Goal: Complete application form

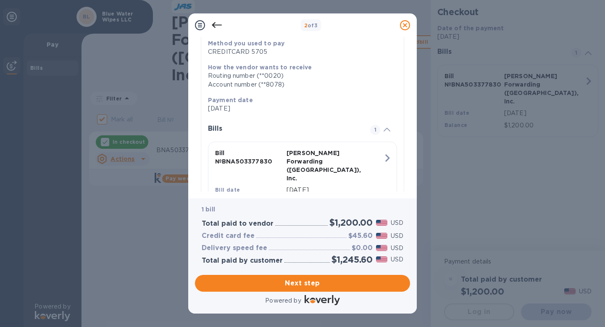
scroll to position [140, 0]
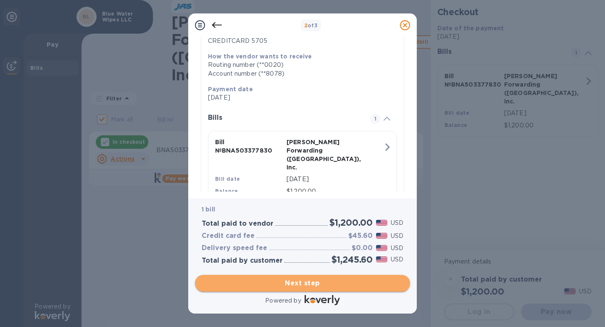
click at [307, 283] on span "Next step" at bounding box center [303, 283] width 202 height 10
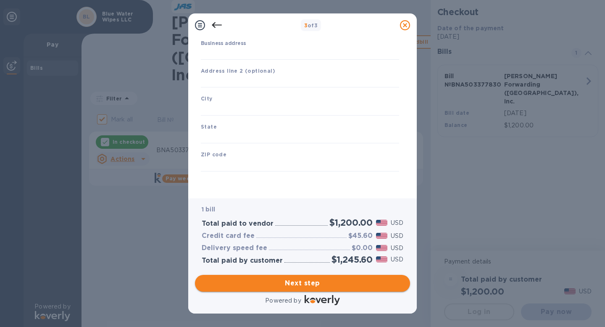
type input "[GEOGRAPHIC_DATA]"
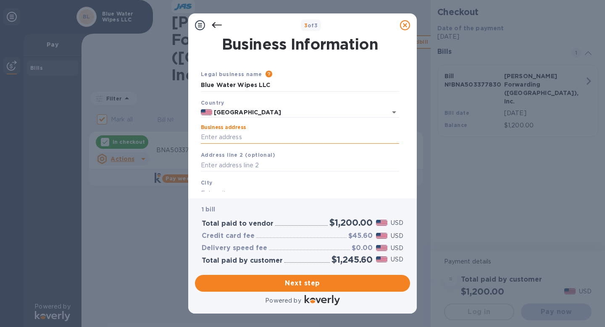
click at [252, 139] on input "Business address" at bounding box center [300, 137] width 198 height 13
type input "[STREET_ADDRESS]"
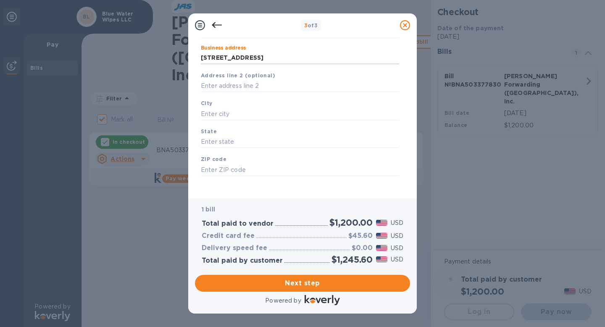
scroll to position [66, 0]
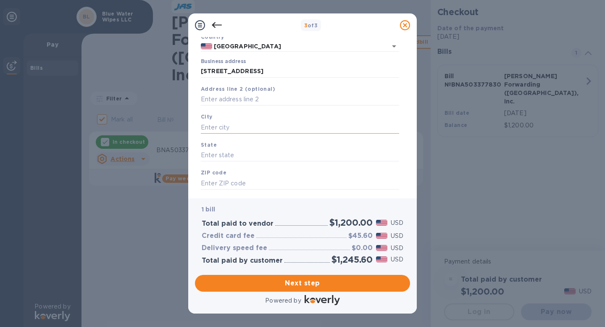
click at [240, 126] on input "text" at bounding box center [300, 127] width 198 height 13
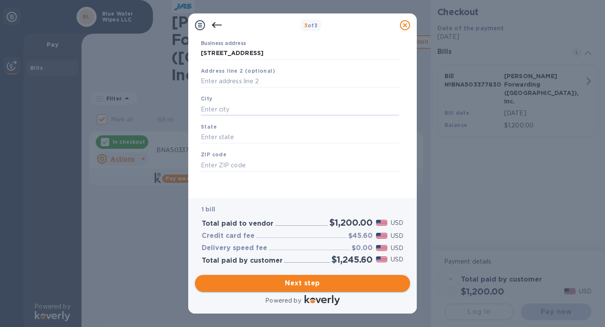
click at [266, 281] on span "Next step" at bounding box center [303, 283] width 202 height 10
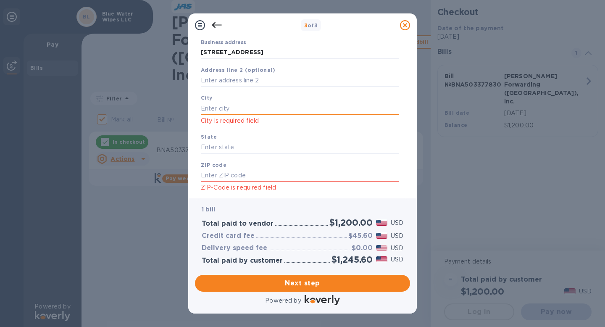
click at [231, 107] on input "text" at bounding box center [300, 108] width 198 height 13
type input "Montclair"
click at [224, 178] on input "text" at bounding box center [300, 175] width 198 height 13
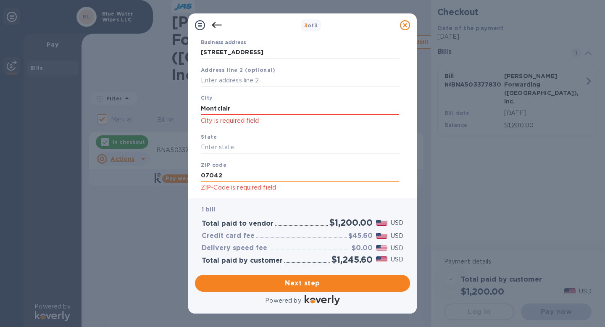
scroll to position [107, 0]
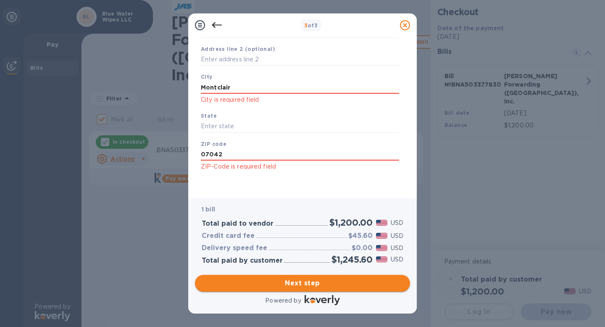
type input "07042"
click at [287, 282] on span "Next step" at bounding box center [303, 283] width 202 height 10
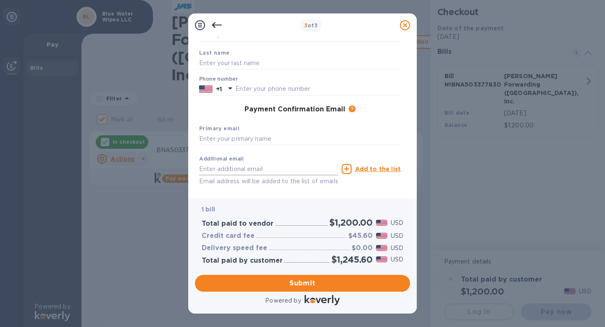
scroll to position [16, 0]
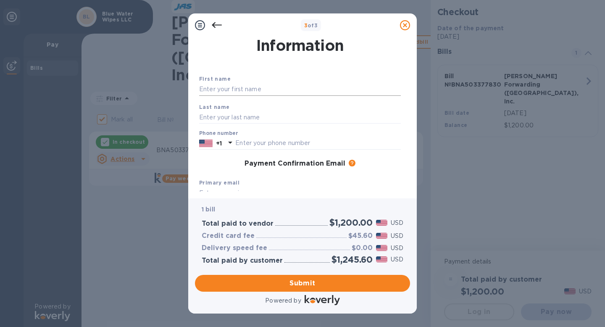
click at [239, 87] on input "text" at bounding box center [300, 89] width 202 height 13
type input "Fatma"
type input "Ozbay"
click at [249, 139] on input "text" at bounding box center [318, 143] width 166 height 13
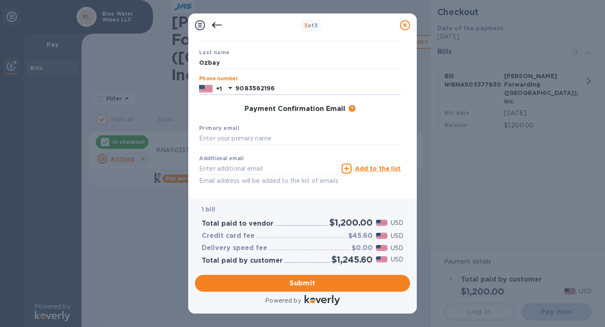
scroll to position [105, 0]
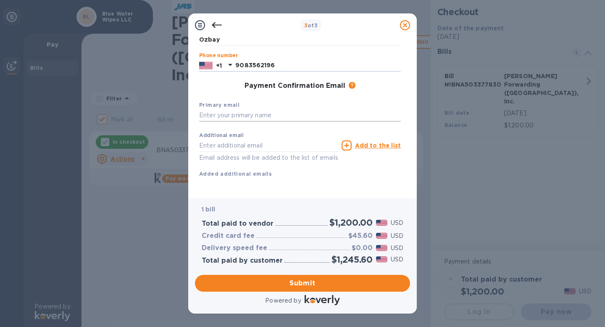
type input "9083562196"
click at [237, 109] on input "text" at bounding box center [300, 115] width 202 height 13
type input "y"
type input "[EMAIL_ADDRESS][DOMAIN_NAME]"
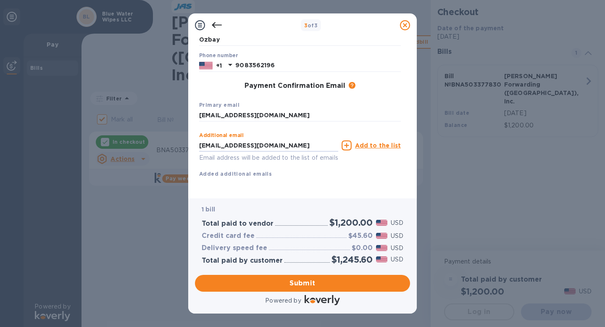
type input "[EMAIL_ADDRESS][DOMAIN_NAME]"
click at [245, 178] on div "First name [PERSON_NAME] Last name [PERSON_NAME] Phone number [PHONE_NUMBER] Pa…" at bounding box center [300, 94] width 202 height 195
click at [304, 284] on span "Submit" at bounding box center [303, 283] width 202 height 10
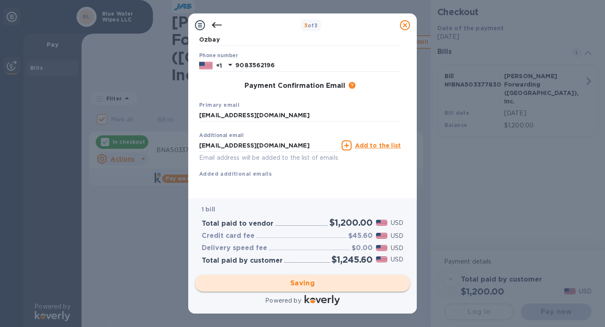
checkbox input "false"
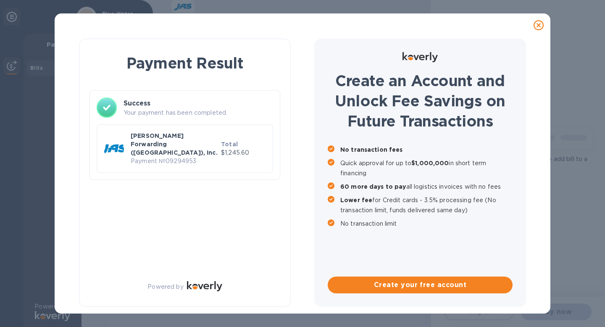
scroll to position [0, 0]
